Goal: Find specific page/section: Find specific page/section

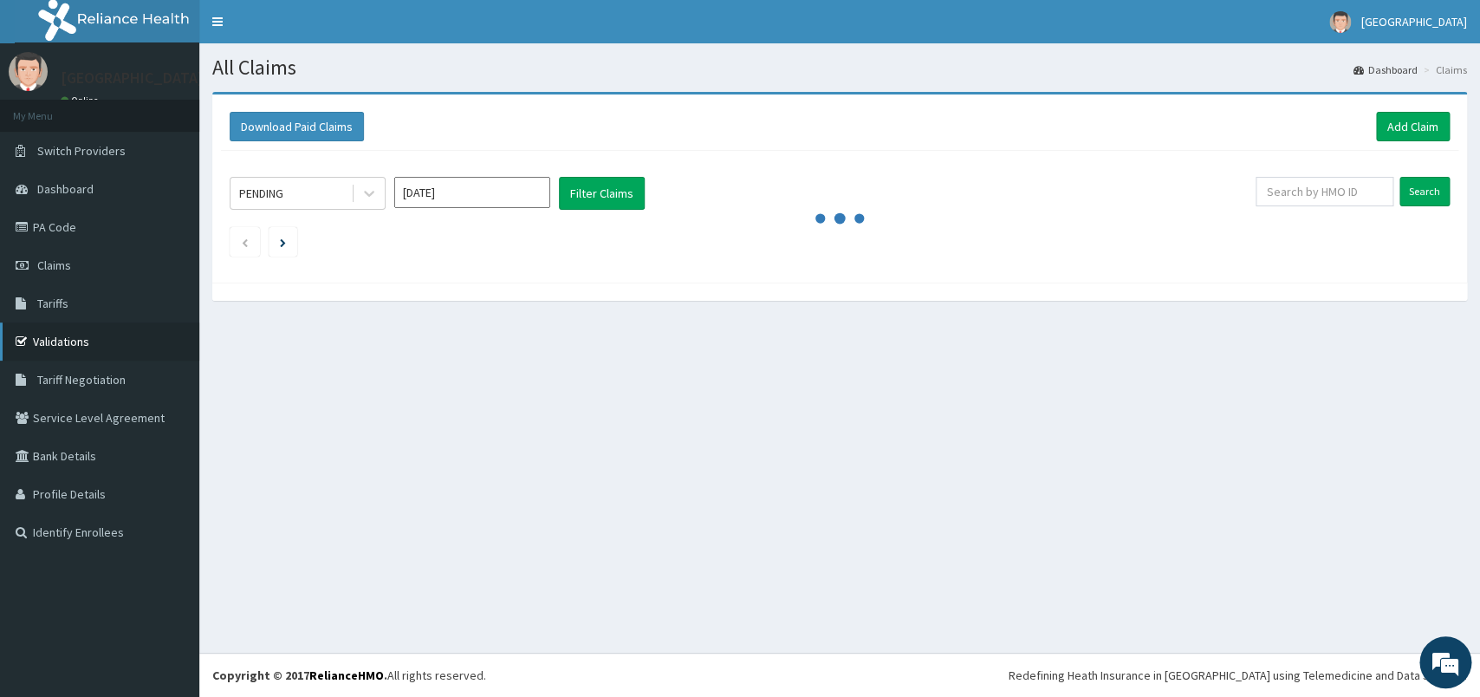
click at [103, 338] on link "Validations" at bounding box center [99, 341] width 199 height 38
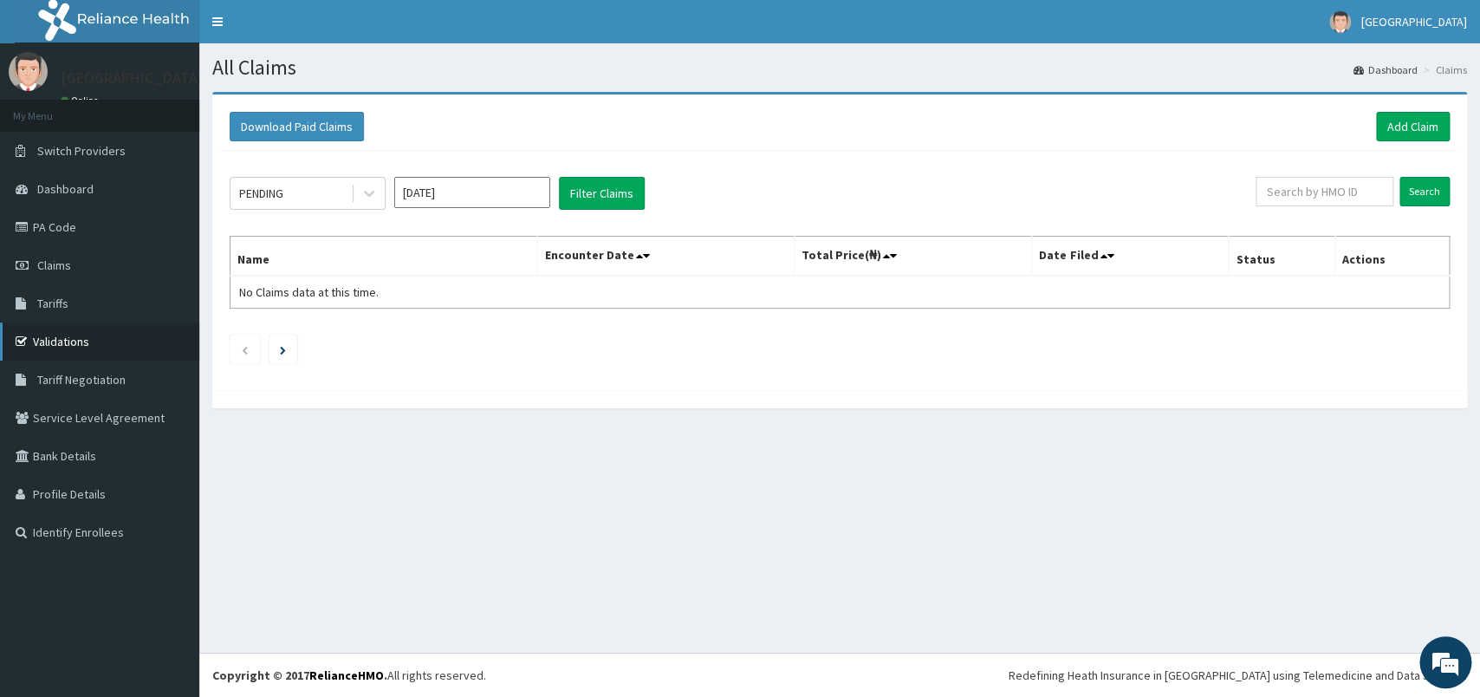
click at [98, 350] on link "Validations" at bounding box center [99, 341] width 199 height 38
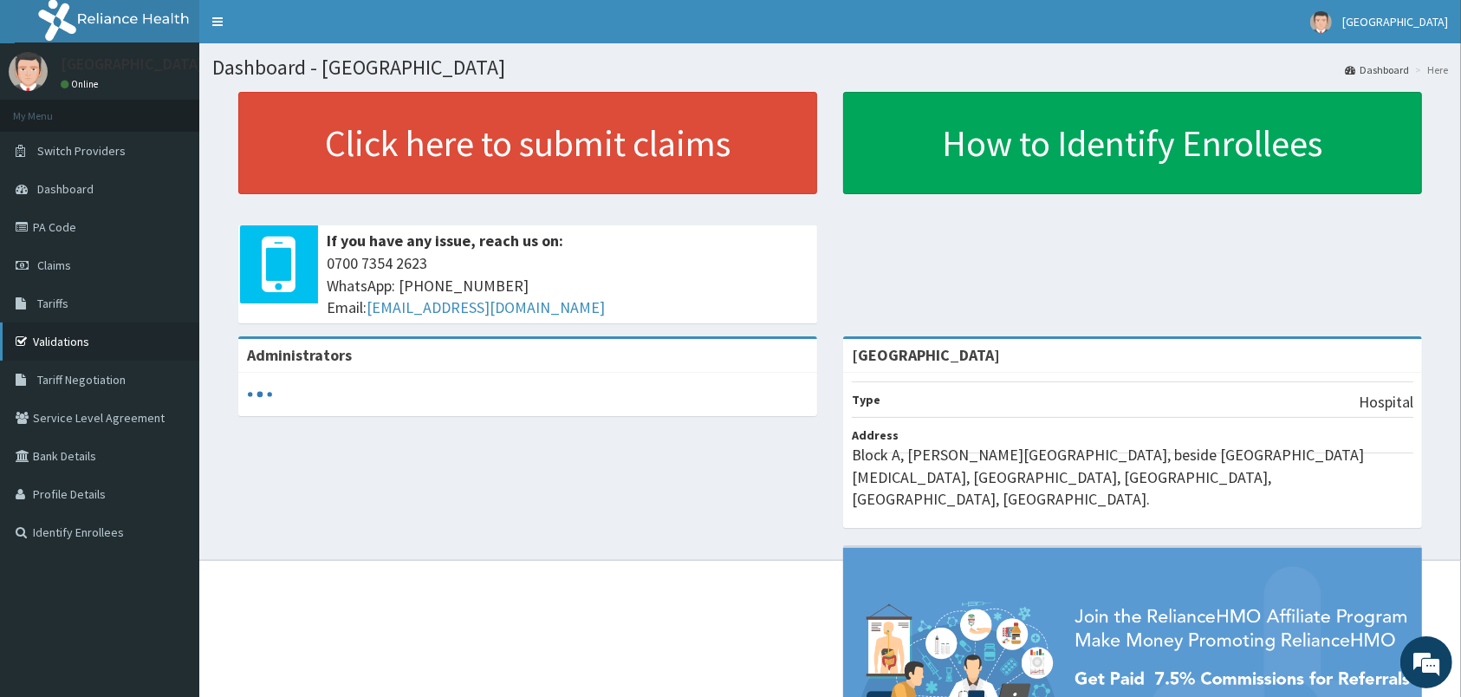
click at [61, 335] on link "Validations" at bounding box center [99, 341] width 199 height 38
